Goal: Check status: Check status

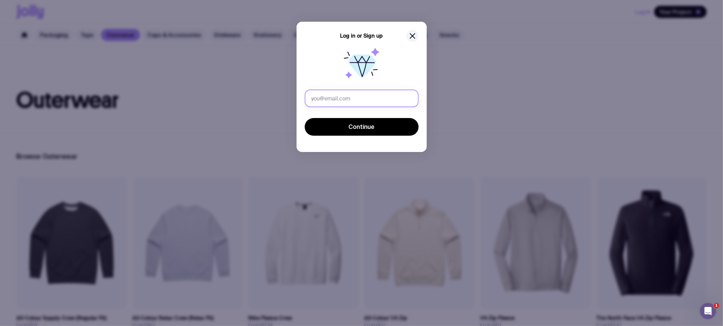
click at [391, 102] on input "text" at bounding box center [362, 99] width 114 height 18
drag, startPoint x: 335, startPoint y: 128, endPoint x: 324, endPoint y: 130, distance: 11.7
click at [335, 128] on button "Continue" at bounding box center [362, 127] width 114 height 18
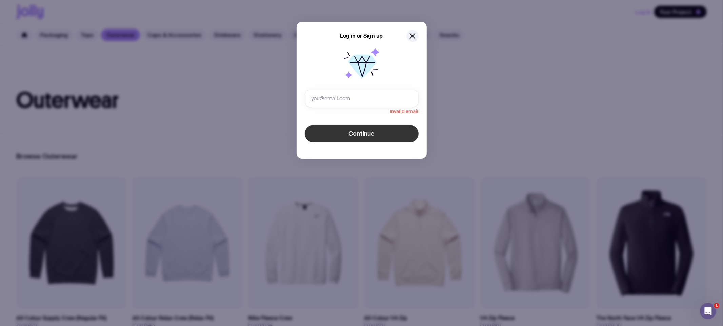
click at [401, 136] on button "Continue" at bounding box center [362, 134] width 114 height 18
drag, startPoint x: 340, startPoint y: 85, endPoint x: 337, endPoint y: 96, distance: 11.1
click at [340, 86] on icon at bounding box center [361, 64] width 43 height 43
click at [338, 97] on input "text" at bounding box center [362, 99] width 114 height 18
type input "brit@prime100.com.au"
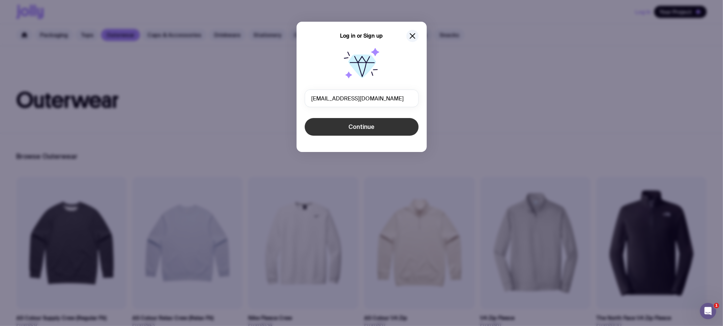
click at [340, 127] on button "Continue" at bounding box center [362, 127] width 114 height 18
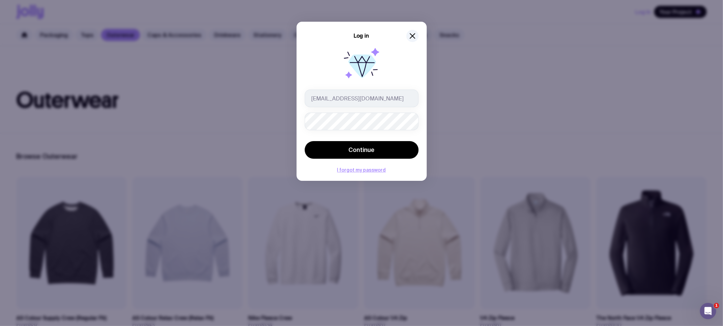
click at [425, 93] on div "Log in brit@prime100.com.au Continue I forgot my password" at bounding box center [362, 101] width 130 height 159
click at [394, 146] on button "Continue" at bounding box center [362, 150] width 114 height 18
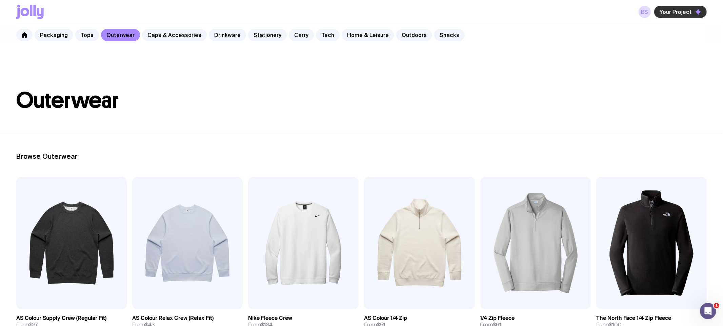
click at [668, 11] on span "Your Project" at bounding box center [676, 11] width 32 height 7
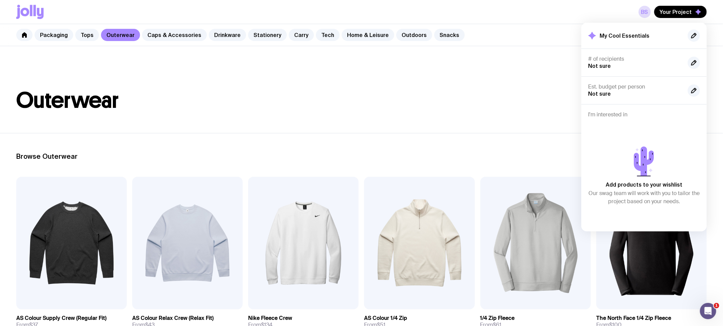
drag, startPoint x: 522, startPoint y: 89, endPoint x: 542, endPoint y: 79, distance: 22.5
click at [522, 89] on header "Outerwear" at bounding box center [361, 89] width 723 height 87
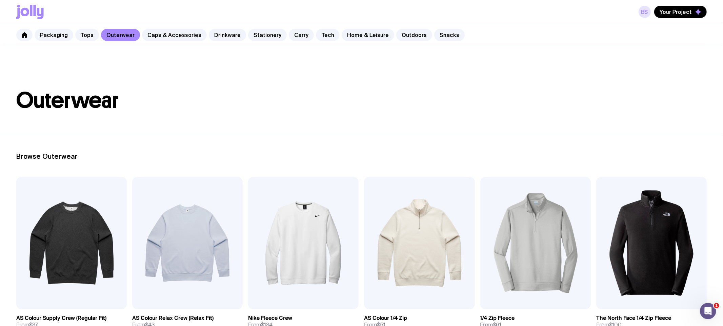
click at [646, 11] on link "BS" at bounding box center [645, 12] width 12 height 12
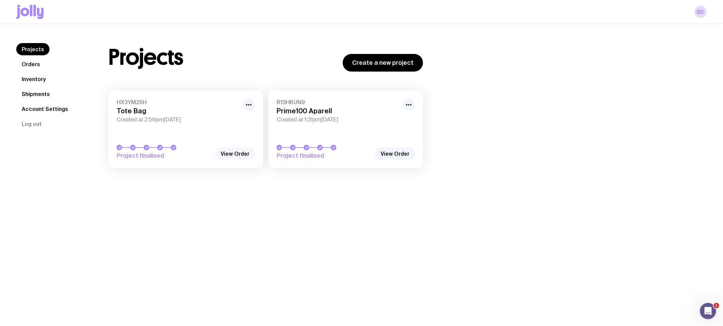
click at [241, 153] on link "View Order" at bounding box center [235, 154] width 40 height 12
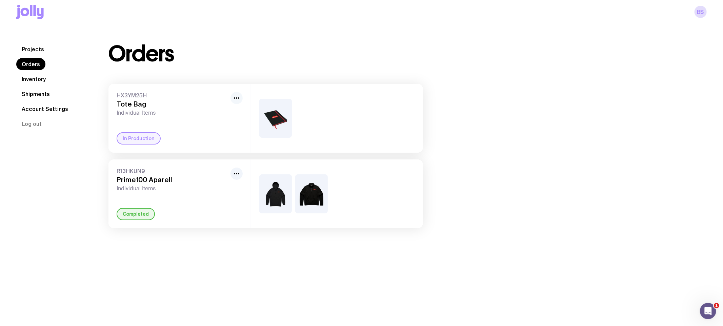
click at [234, 97] on icon "button" at bounding box center [237, 98] width 8 height 8
click at [189, 93] on span "HX3YM25H" at bounding box center [172, 95] width 111 height 7
click at [137, 138] on div "In Production" at bounding box center [139, 138] width 44 height 12
drag, startPoint x: 126, startPoint y: 94, endPoint x: 20, endPoint y: 80, distance: 107.0
click at [124, 94] on span "HX3YM25H" at bounding box center [172, 95] width 111 height 7
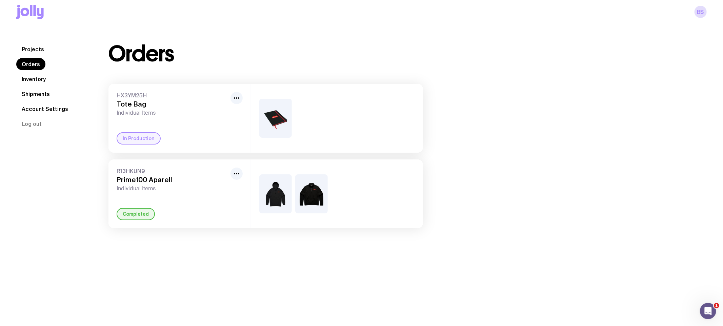
click at [44, 108] on link "Account Settings" at bounding box center [44, 109] width 57 height 12
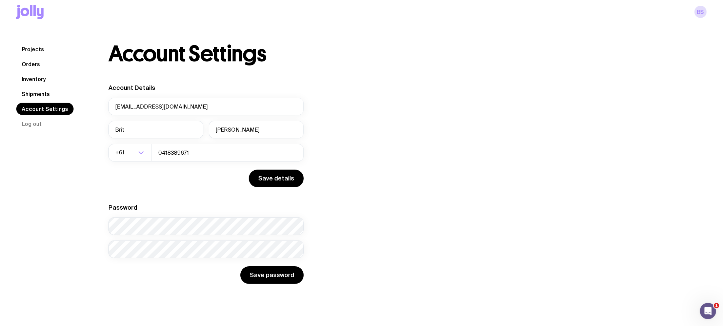
scroll to position [24, 0]
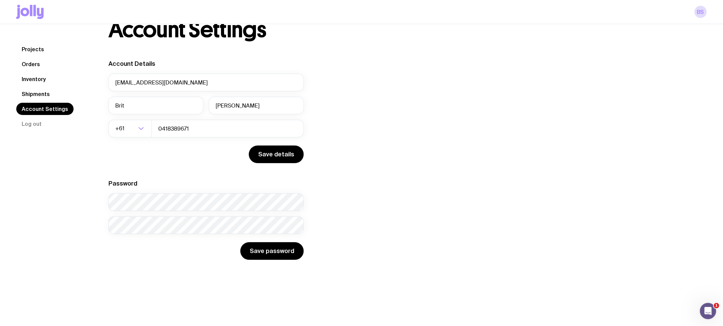
click at [35, 93] on link "Shipments" at bounding box center [35, 94] width 39 height 12
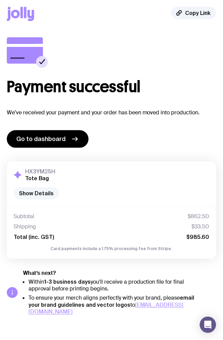
click at [40, 193] on button "Show Details" at bounding box center [36, 193] width 45 height 12
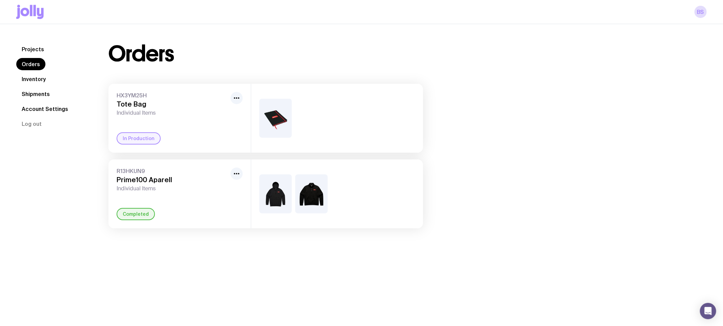
click at [53, 107] on link "Account Settings" at bounding box center [44, 109] width 57 height 12
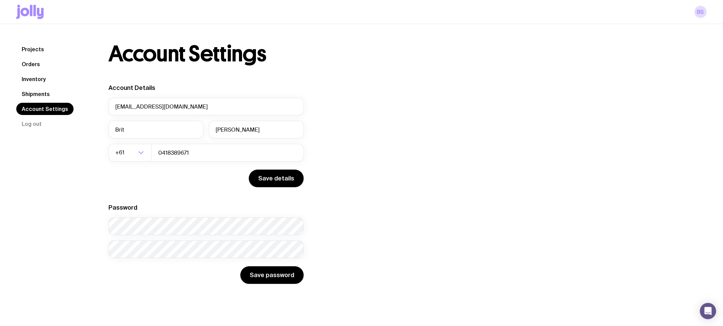
click at [15, 91] on div "Projects Orders Inventory Shipments Account Settings Log out Projects Orders In…" at bounding box center [361, 163] width 723 height 279
click at [25, 46] on link "Projects" at bounding box center [32, 49] width 33 height 12
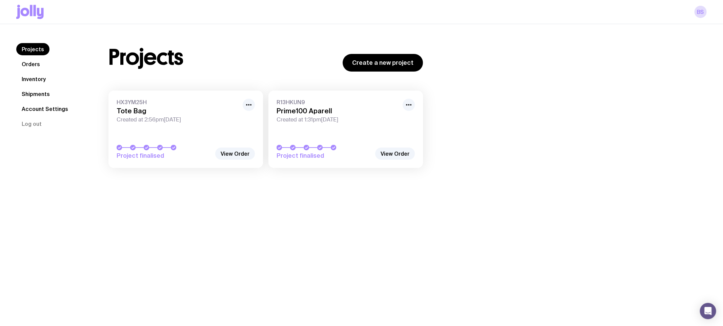
click at [143, 151] on div "Project finalised" at bounding box center [186, 152] width 138 height 15
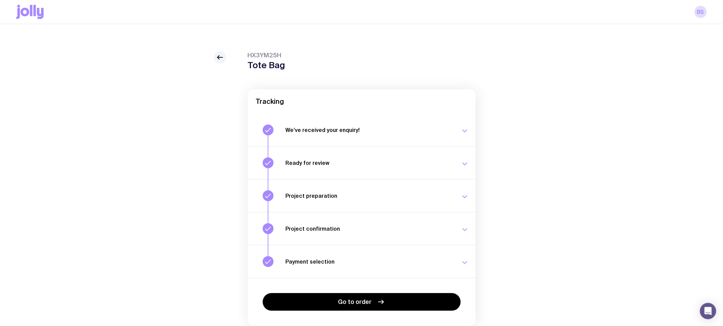
scroll to position [27, 0]
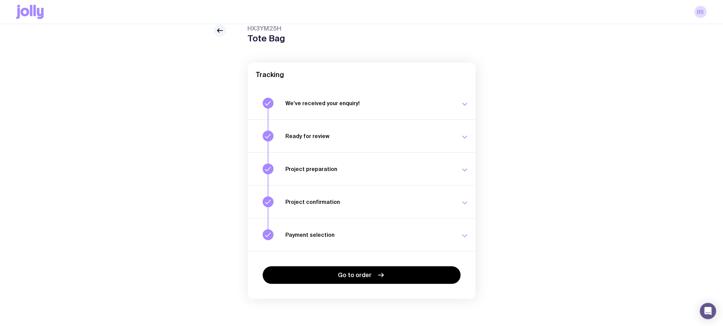
click at [462, 234] on icon "button" at bounding box center [465, 236] width 8 height 8
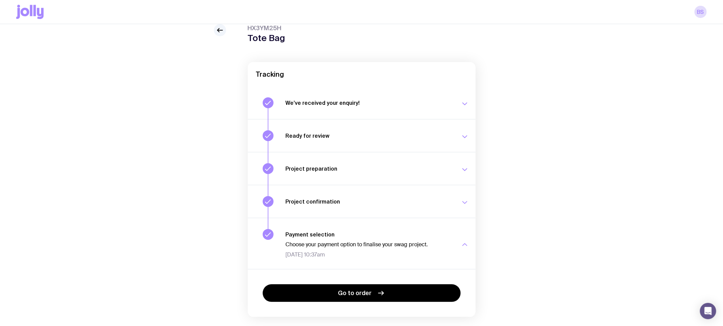
scroll to position [45, 0]
